Goal: Complete application form: Complete application form

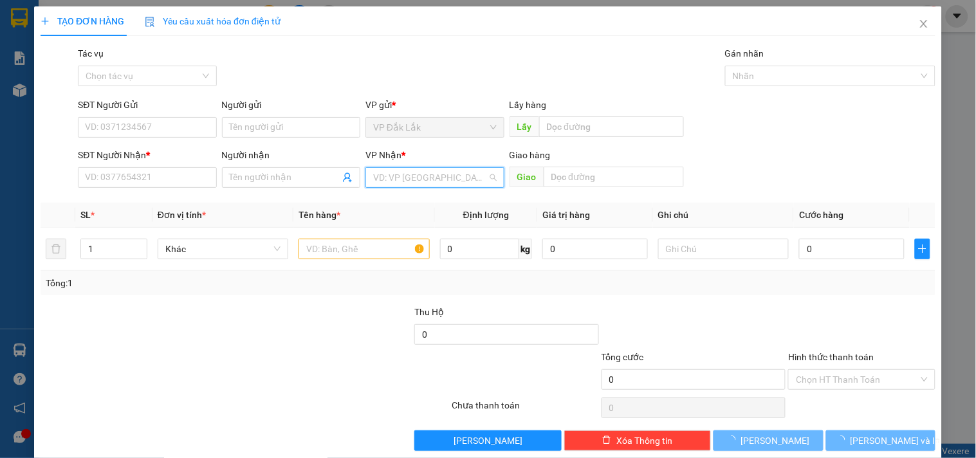
click at [439, 172] on input "search" at bounding box center [430, 177] width 114 height 19
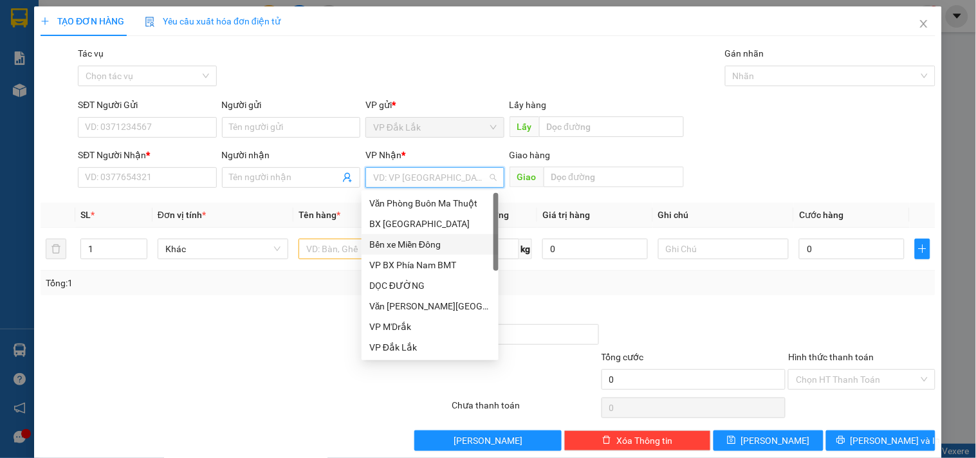
scroll to position [143, 0]
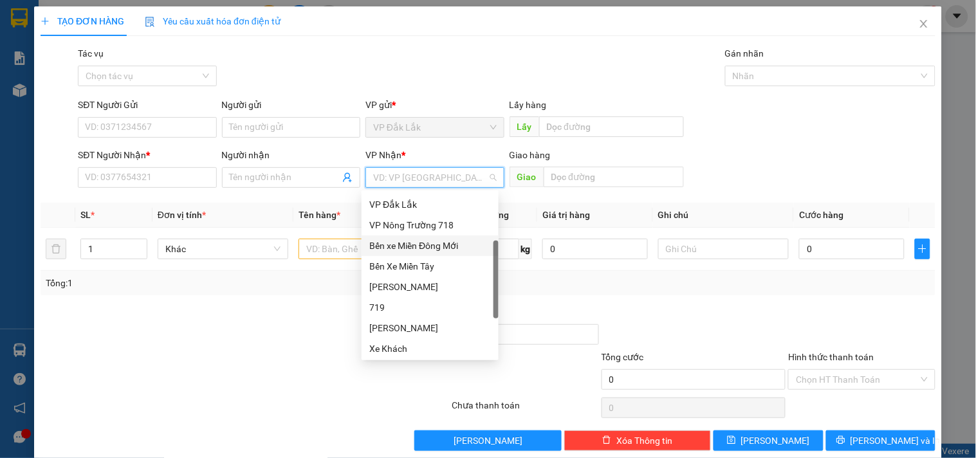
click at [439, 246] on div "Bến xe Miền Đông Mới" at bounding box center [430, 246] width 122 height 14
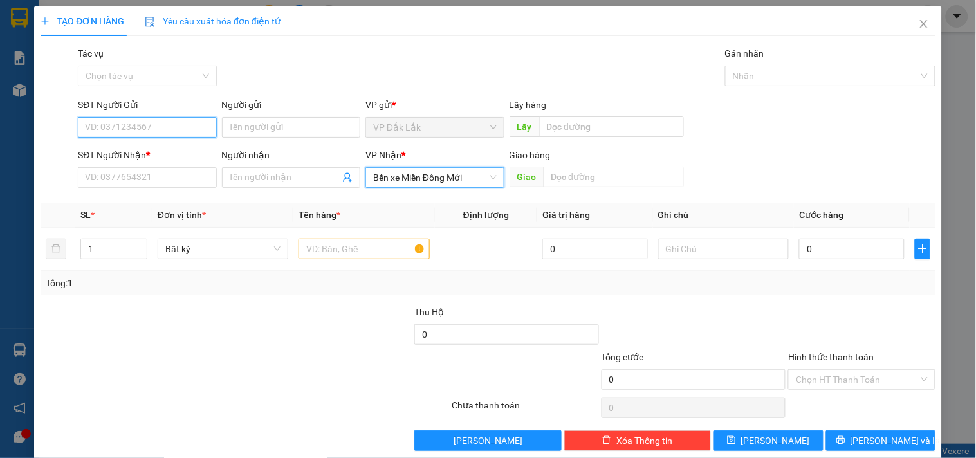
click at [133, 129] on input "SĐT Người Gửi" at bounding box center [147, 127] width 138 height 21
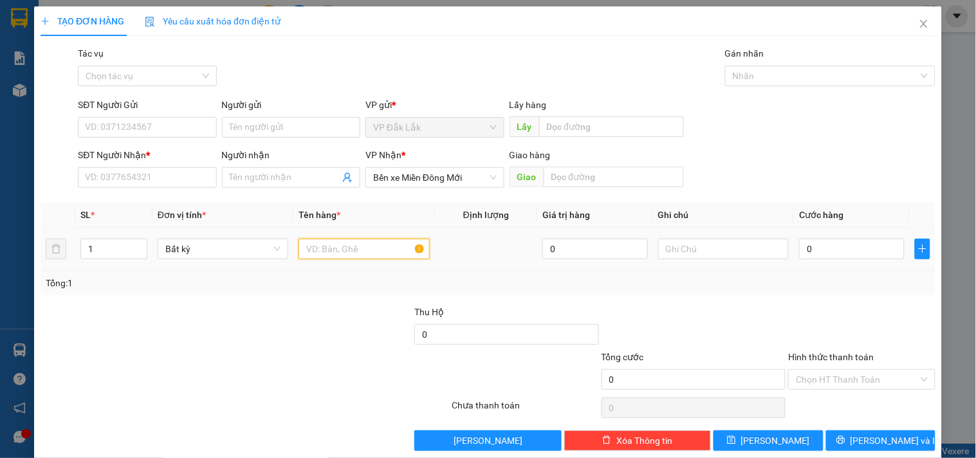
click at [327, 246] on input "text" at bounding box center [364, 249] width 131 height 21
type input "1 TÚM XANH"
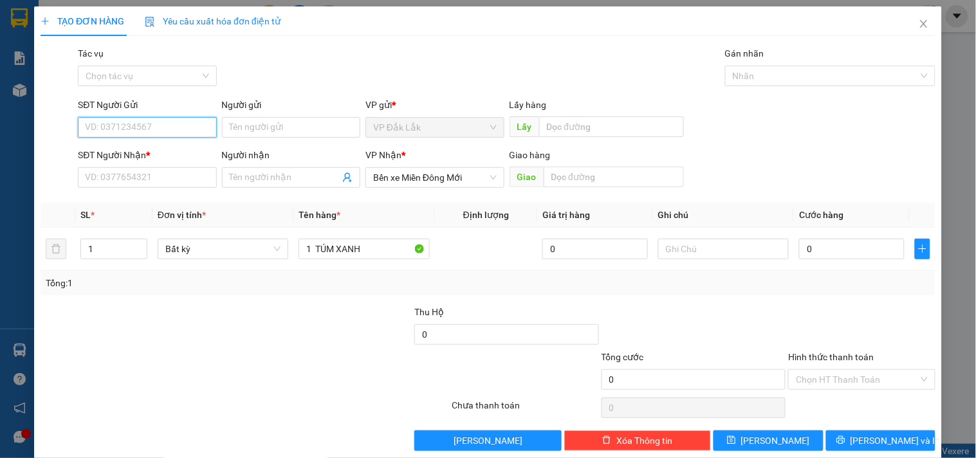
click at [171, 129] on input "SĐT Người Gửi" at bounding box center [147, 127] width 138 height 21
click at [822, 382] on input "Hình thức thanh toán" at bounding box center [857, 379] width 122 height 19
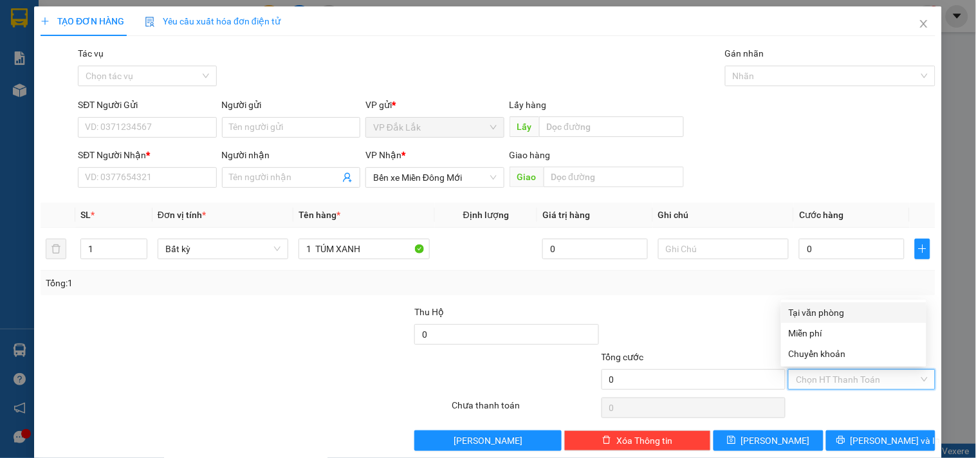
click at [839, 315] on div "Tại văn phòng" at bounding box center [854, 313] width 130 height 14
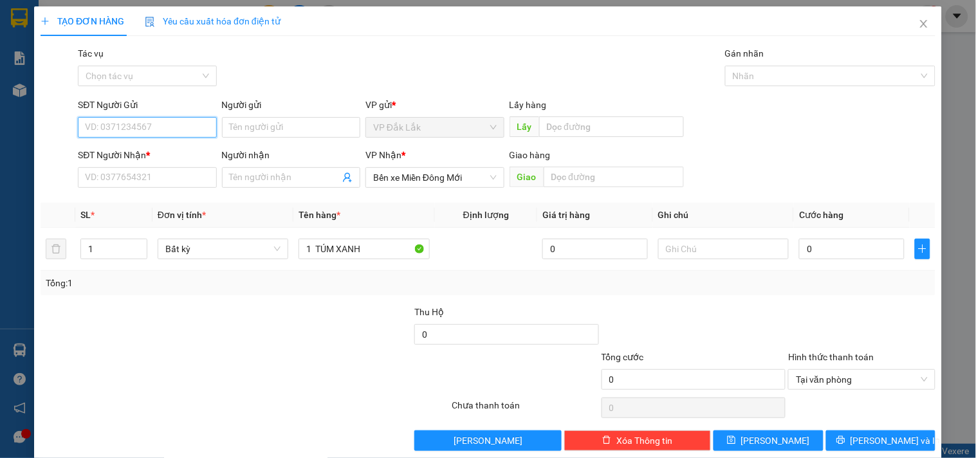
click at [129, 133] on input "SĐT Người Gửi" at bounding box center [147, 127] width 138 height 21
click at [126, 154] on div "0945214721" at bounding box center [146, 153] width 122 height 14
type input "0945214721"
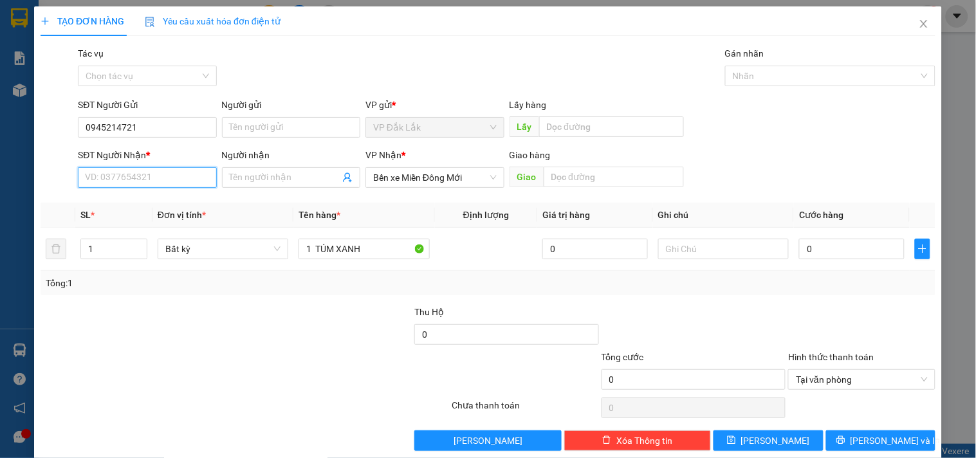
click at [138, 178] on input "SĐT Người Nhận *" at bounding box center [147, 177] width 138 height 21
click at [136, 205] on div "0343833673" at bounding box center [146, 203] width 122 height 14
type input "0343833673"
click at [799, 246] on input "0" at bounding box center [852, 249] width 106 height 21
type input "5"
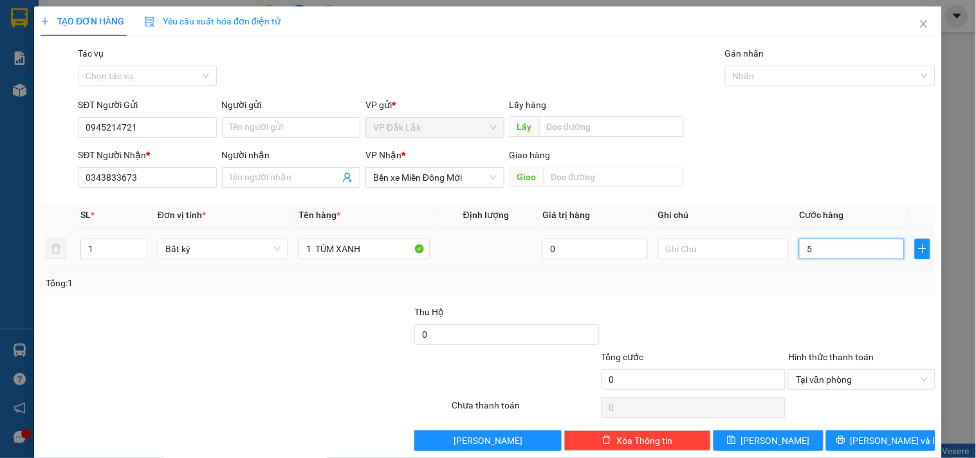
type input "5"
type input "50"
type input "500"
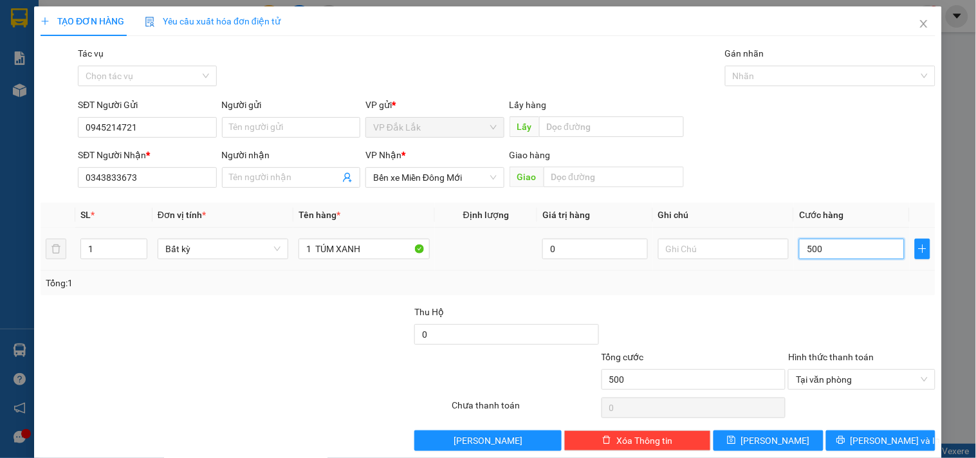
type input "5.000"
type input "50.000"
type input "500.000"
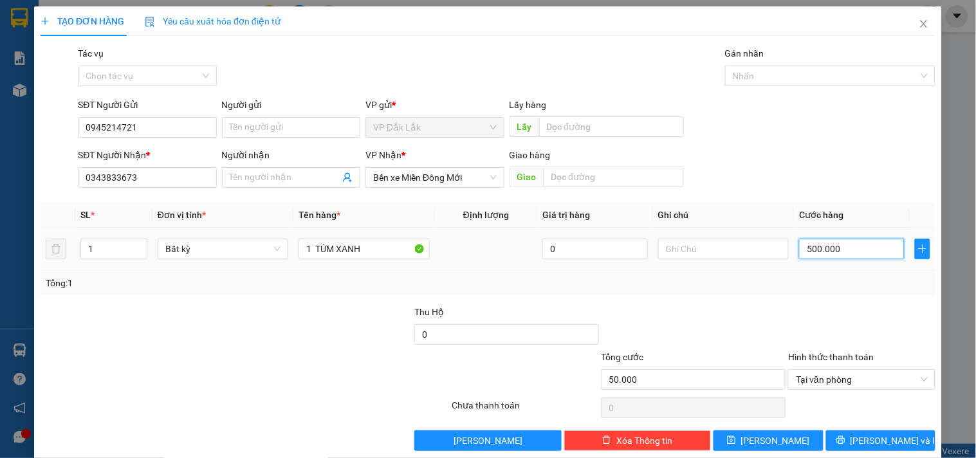
type input "500.000"
type input "50.000"
click at [882, 439] on span "[PERSON_NAME] và In" at bounding box center [895, 441] width 90 height 14
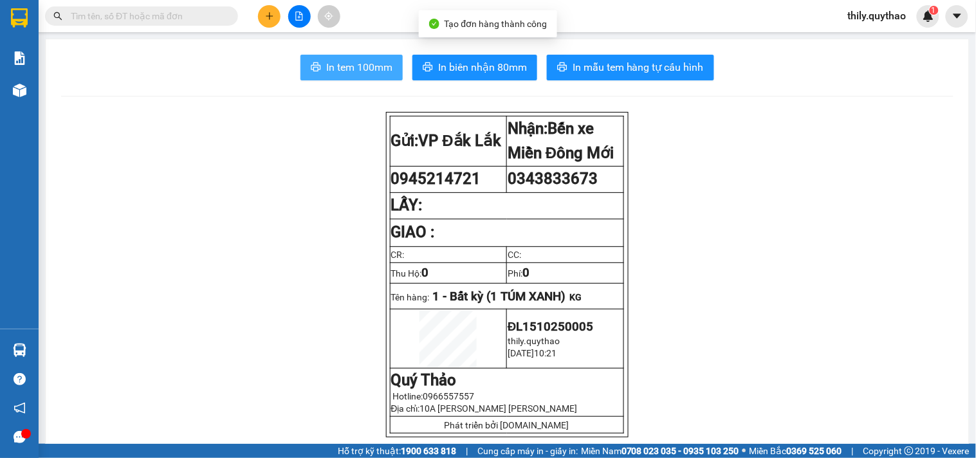
click at [342, 69] on span "In tem 100mm" at bounding box center [359, 67] width 66 height 16
click at [203, 20] on input "text" at bounding box center [147, 16] width 152 height 14
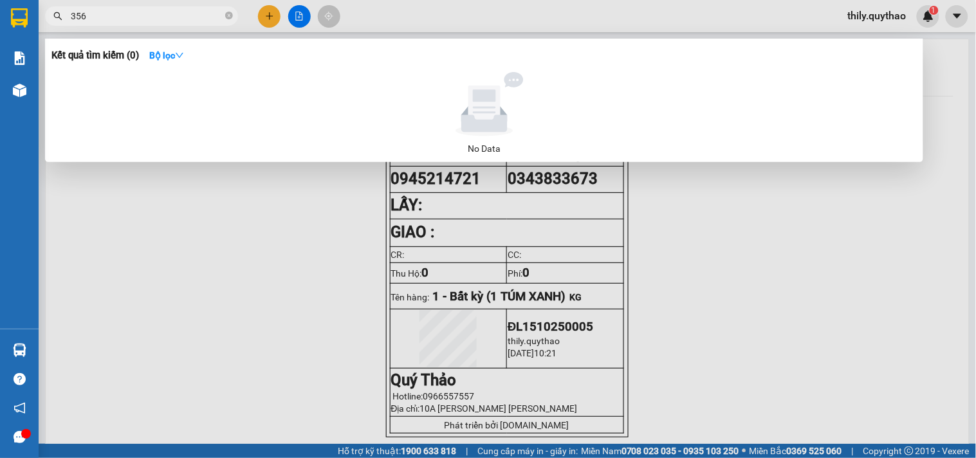
type input "356"
